Goal: Task Accomplishment & Management: Manage account settings

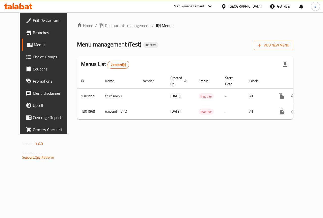
click at [289, 45] on span "Add New Menu" at bounding box center [273, 45] width 31 height 6
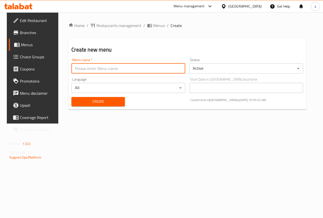
click at [118, 68] on input "text" at bounding box center [128, 68] width 114 height 10
type input "9/3"
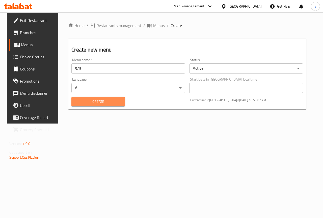
click at [105, 101] on span "Create" at bounding box center [97, 101] width 45 height 6
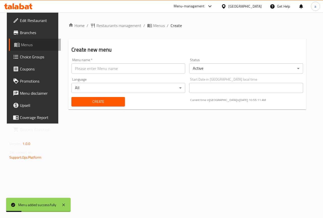
click at [24, 48] on span "Menus" at bounding box center [39, 45] width 36 height 6
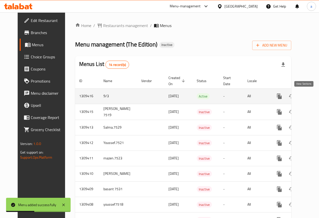
click at [313, 97] on icon "enhanced table" at bounding box center [316, 96] width 6 height 6
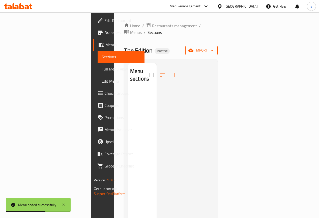
click at [214, 47] on span "import" at bounding box center [201, 50] width 24 height 6
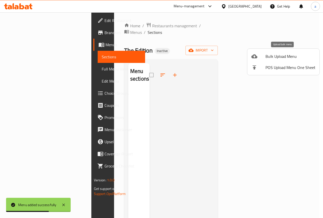
click at [275, 55] on span "Bulk Upload Menu" at bounding box center [290, 56] width 50 height 6
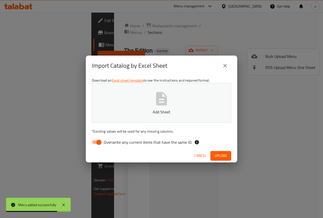
click at [96, 142] on input "Overwrite any current items that have the same ID." at bounding box center [99, 142] width 29 height 10
checkbox input "false"
click at [156, 101] on icon "button" at bounding box center [161, 98] width 11 height 13
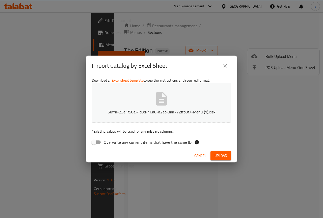
click at [227, 155] on span "Upload" at bounding box center [220, 155] width 13 height 6
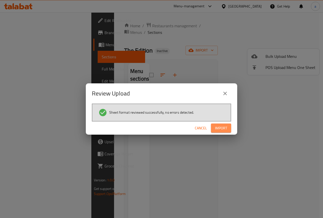
click at [222, 128] on span "Import" at bounding box center [221, 128] width 12 height 6
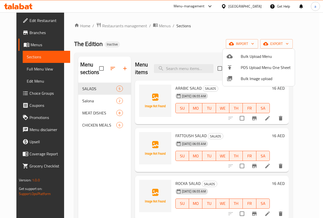
click at [23, 70] on div at bounding box center [161, 109] width 323 height 218
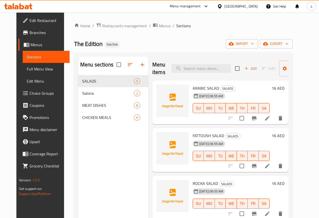
click at [27, 70] on span "Full Menu View" at bounding box center [46, 69] width 39 height 6
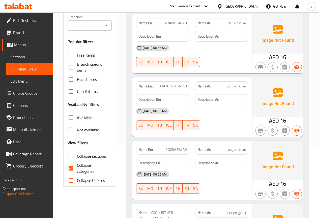
scroll to position [101, 0]
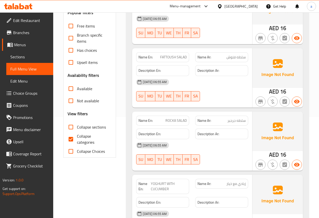
click at [79, 140] on span "Collapse categories" at bounding box center [92, 139] width 31 height 12
click at [77, 140] on input "Collapse categories" at bounding box center [71, 139] width 12 height 12
checkbox input "false"
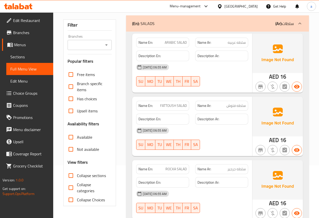
scroll to position [25, 0]
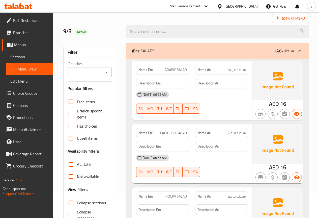
click at [81, 201] on span "Collapse sections" at bounding box center [91, 203] width 29 height 6
click at [77, 201] on input "Collapse sections" at bounding box center [71, 203] width 12 height 12
checkbox input "true"
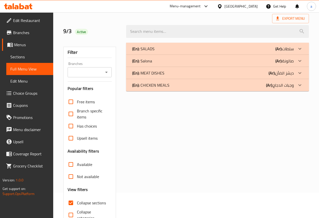
click at [179, 52] on div "(En): SALADS (Ar): سلطات" at bounding box center [217, 49] width 183 height 12
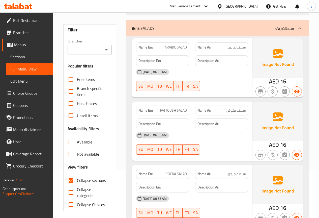
scroll to position [0, 0]
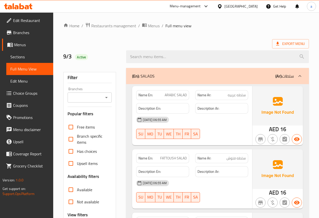
click at [296, 83] on div "(En): SALADS (Ar): سلطات" at bounding box center [217, 76] width 183 height 16
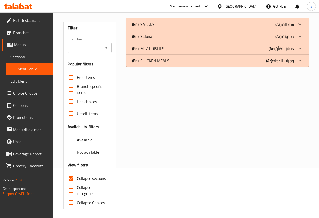
scroll to position [51, 0]
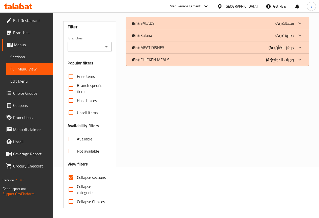
click at [197, 26] on div "(En): Salona (Ar): صالونة" at bounding box center [213, 23] width 162 height 6
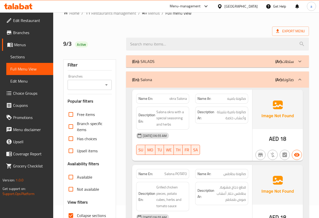
scroll to position [10, 0]
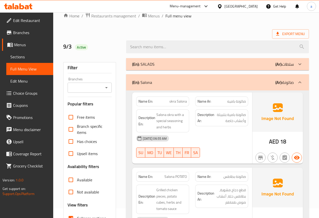
click at [288, 85] on p "(Ar): صالونة" at bounding box center [284, 82] width 18 height 6
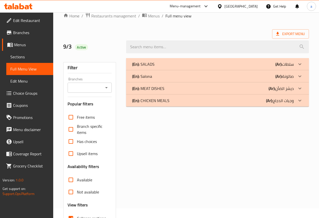
click at [263, 67] on div "(En): MEAT DISHES (Ar): ديشز الضأن" at bounding box center [213, 64] width 162 height 6
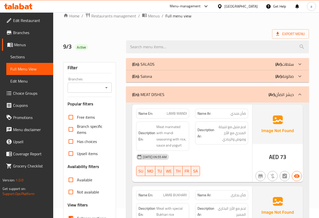
click at [168, 92] on div "(En): MEAT DISHES (Ar): ديشز الضأن" at bounding box center [213, 94] width 162 height 6
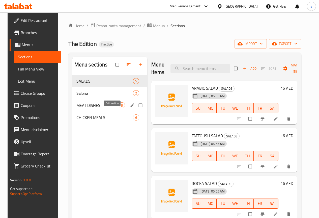
click at [130, 108] on icon "edit" at bounding box center [132, 105] width 5 height 5
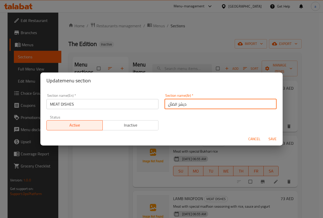
drag, startPoint x: 176, startPoint y: 104, endPoint x: 203, endPoint y: 103, distance: 27.0
click at [203, 103] on input "ديشز الضأن" at bounding box center [220, 104] width 112 height 10
drag, startPoint x: 173, startPoint y: 105, endPoint x: 151, endPoint y: 107, distance: 22.3
click at [161, 105] on div "Section name(Ar)   * ديشز الضأن Section name(Ar) *" at bounding box center [220, 101] width 118 height 21
type input "ديشز اللحم"
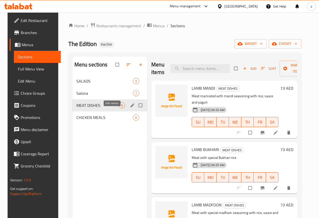
click at [130, 108] on icon "edit" at bounding box center [132, 105] width 5 height 5
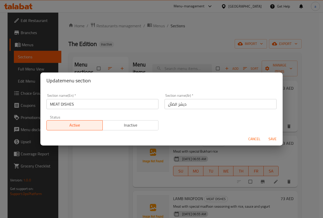
click at [173, 105] on input "ديشز الضأن" at bounding box center [220, 104] width 112 height 10
drag, startPoint x: 173, startPoint y: 105, endPoint x: 137, endPoint y: 103, distance: 36.1
click at [140, 103] on div "Section name(En)   * MEAT DISHES Section name(En) * Section name(Ar)   * ديشز ا…" at bounding box center [161, 112] width 236 height 43
click at [173, 105] on input "ديشز الضأن" at bounding box center [220, 104] width 112 height 10
drag, startPoint x: 173, startPoint y: 105, endPoint x: 153, endPoint y: 100, distance: 20.1
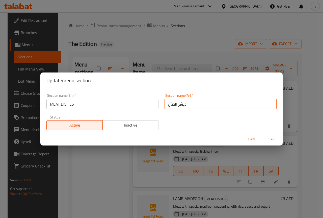
click at [153, 100] on div "Section name(En)   * MEAT DISHES Section name(En) * Section name(Ar)   * ديشز ا…" at bounding box center [161, 112] width 236 height 43
drag, startPoint x: 173, startPoint y: 102, endPoint x: 168, endPoint y: 105, distance: 5.5
click at [168, 105] on input "ديشز الضأن" at bounding box center [220, 104] width 112 height 10
type input "ديشز اللحم"
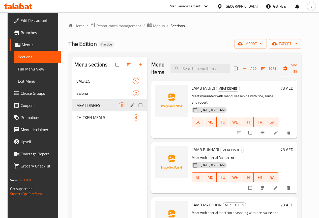
click at [108, 111] on div "MEAT DISHES 8" at bounding box center [109, 105] width 75 height 12
click at [130, 108] on icon "edit" at bounding box center [132, 105] width 5 height 5
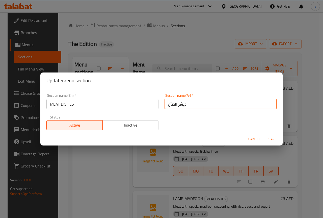
drag, startPoint x: 173, startPoint y: 105, endPoint x: 166, endPoint y: 105, distance: 6.8
click at [166, 105] on input "ديشز الضأن" at bounding box center [220, 104] width 112 height 10
click at [172, 105] on input "ديشز الضأن" at bounding box center [220, 104] width 112 height 10
drag, startPoint x: 173, startPoint y: 105, endPoint x: 168, endPoint y: 106, distance: 4.9
click at [168, 106] on input "ديشز الضأن" at bounding box center [220, 104] width 112 height 10
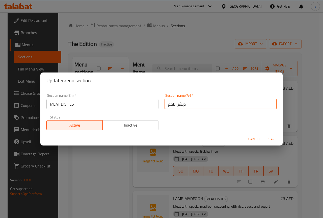
type input "ديشز اللحم"
click at [273, 140] on span "Save" at bounding box center [272, 139] width 12 height 6
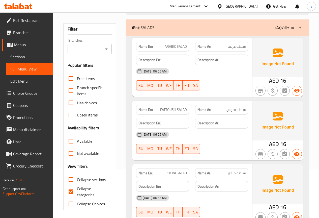
scroll to position [50, 0]
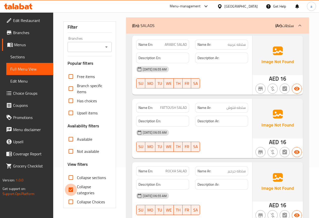
click at [75, 187] on input "Collapse categories" at bounding box center [71, 189] width 12 height 12
checkbox input "false"
click at [88, 178] on span "Collapse sections" at bounding box center [91, 177] width 29 height 6
click at [77, 178] on input "Collapse sections" at bounding box center [71, 177] width 12 height 12
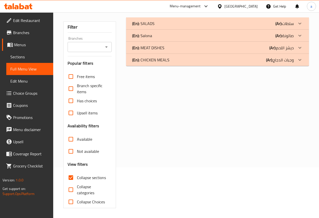
click at [252, 26] on div "(En): MEAT DISHES (Ar): ديشز اللحم" at bounding box center [213, 23] width 162 height 6
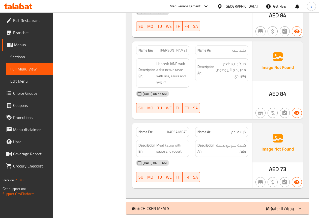
scroll to position [544, 0]
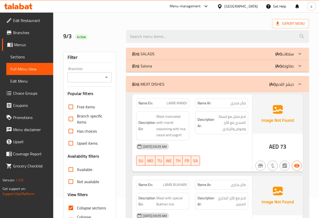
scroll to position [0, 0]
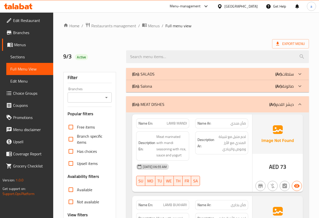
click at [261, 104] on div "(En): MEAT DISHES (Ar): ديشز اللحم" at bounding box center [213, 104] width 162 height 6
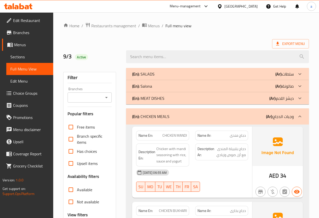
click at [267, 117] on b "(Ar):" at bounding box center [269, 117] width 7 height 8
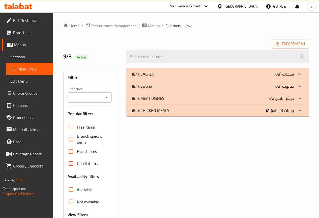
click at [199, 128] on div "(En): SALADS (Ar): سلطات Name En: ARABIC SALAD Name Ar: سلطه عربيه Description …" at bounding box center [217, 163] width 189 height 197
click at [264, 73] on div "(En): SALADS (Ar): سلطات" at bounding box center [213, 74] width 162 height 6
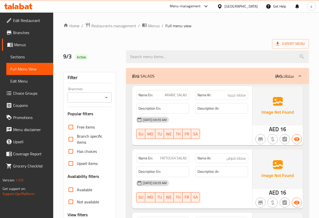
click at [225, 77] on div "(En): SALADS (Ar): سلطات" at bounding box center [213, 76] width 162 height 6
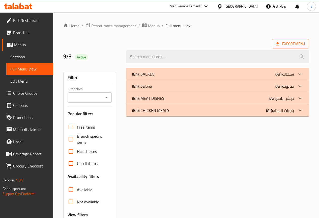
scroll to position [51, 0]
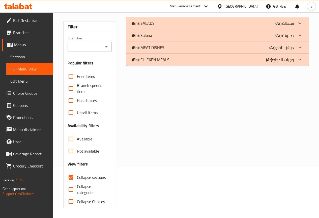
click at [93, 177] on span "Collapse sections" at bounding box center [91, 177] width 29 height 6
click at [77, 177] on input "Collapse sections" at bounding box center [71, 177] width 12 height 12
checkbox input "false"
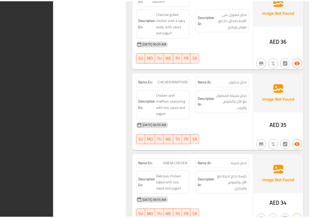
scroll to position [1531, 0]
